Goal: Information Seeking & Learning: Check status

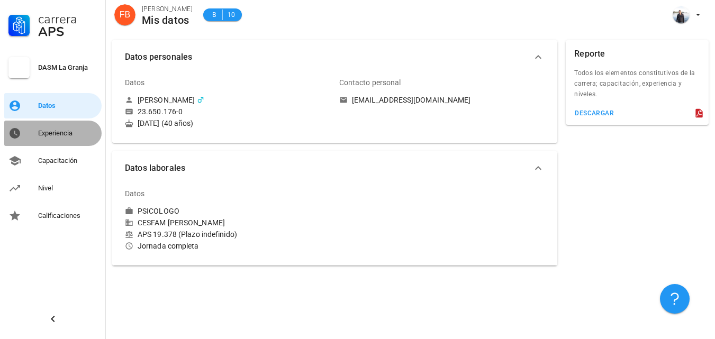
click at [39, 139] on div "Experiencia" at bounding box center [67, 133] width 59 height 17
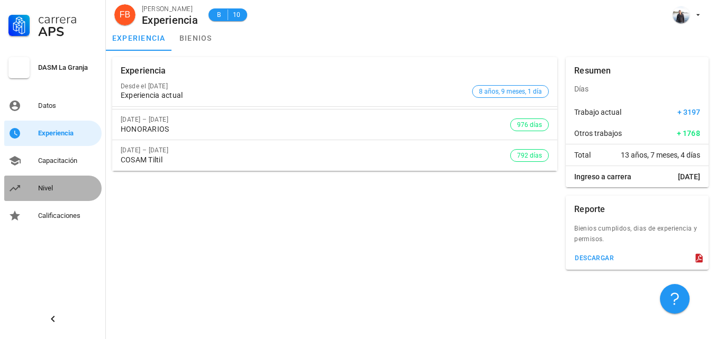
click at [42, 188] on div "Nivel" at bounding box center [67, 188] width 59 height 8
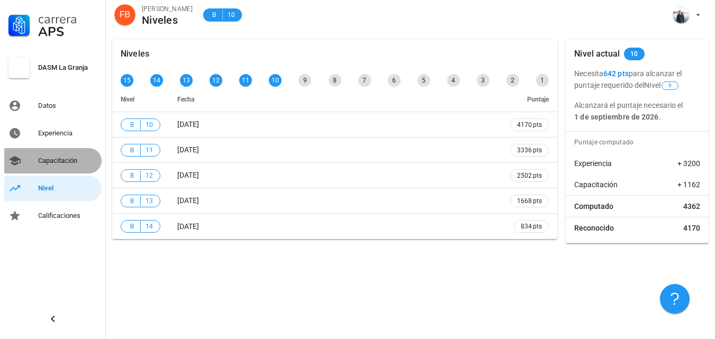
click at [58, 160] on div "Capacitación" at bounding box center [67, 161] width 59 height 8
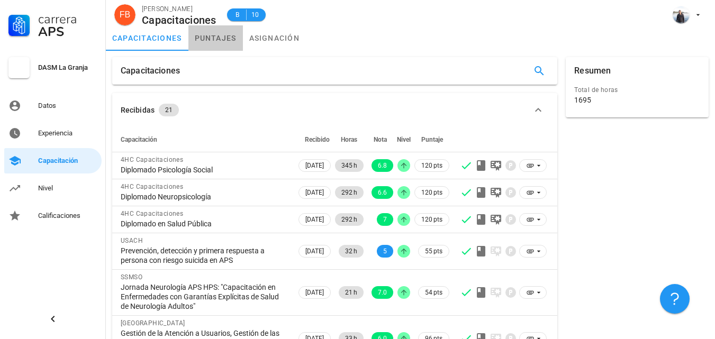
click at [218, 44] on link "puntajes" at bounding box center [215, 37] width 54 height 25
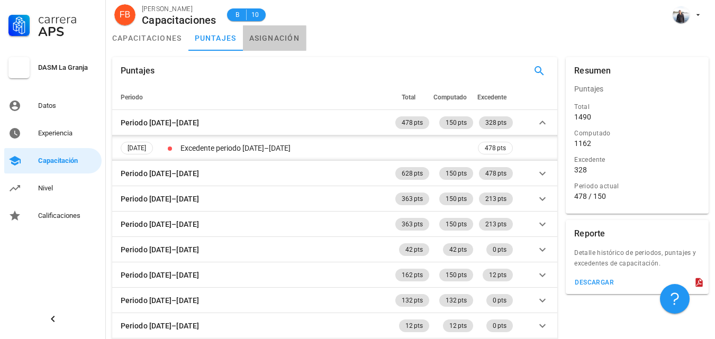
click at [275, 40] on link "asignación" at bounding box center [274, 37] width 63 height 25
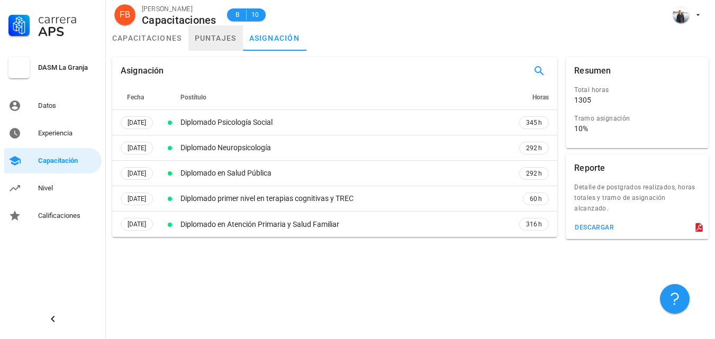
click at [200, 33] on link "puntajes" at bounding box center [215, 37] width 54 height 25
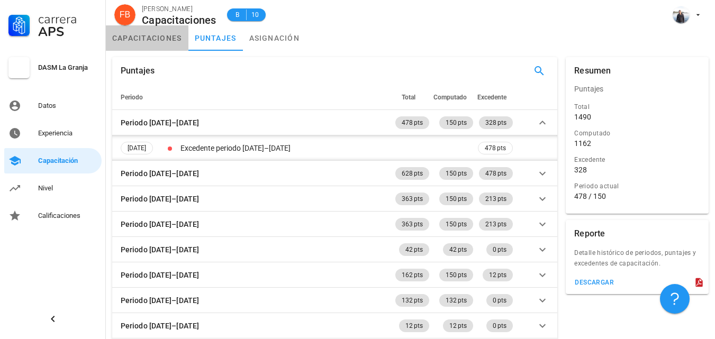
click at [131, 29] on link "capacitaciones" at bounding box center [147, 37] width 83 height 25
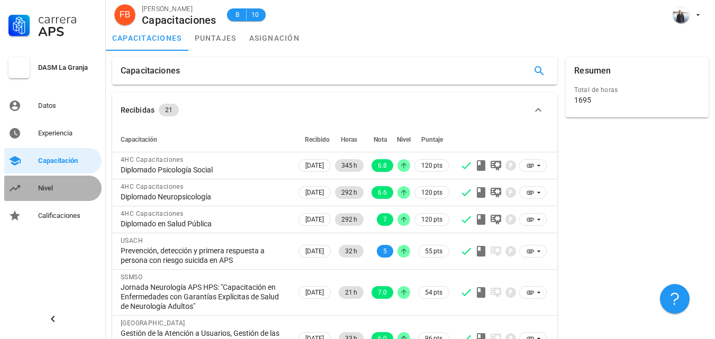
click at [42, 190] on div "Nivel" at bounding box center [67, 188] width 59 height 8
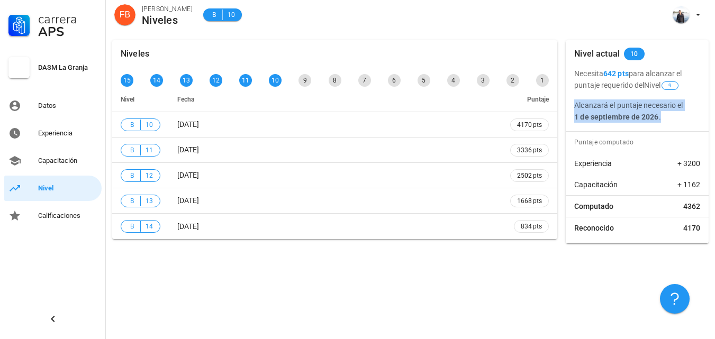
drag, startPoint x: 659, startPoint y: 117, endPoint x: 572, endPoint y: 104, distance: 88.2
click at [572, 104] on div "Necesita 642 pts para alcanzar el puntaje requerido del Nivel 9 Alcanzará el pu…" at bounding box center [636, 95] width 143 height 55
